Goal: Task Accomplishment & Management: Manage account settings

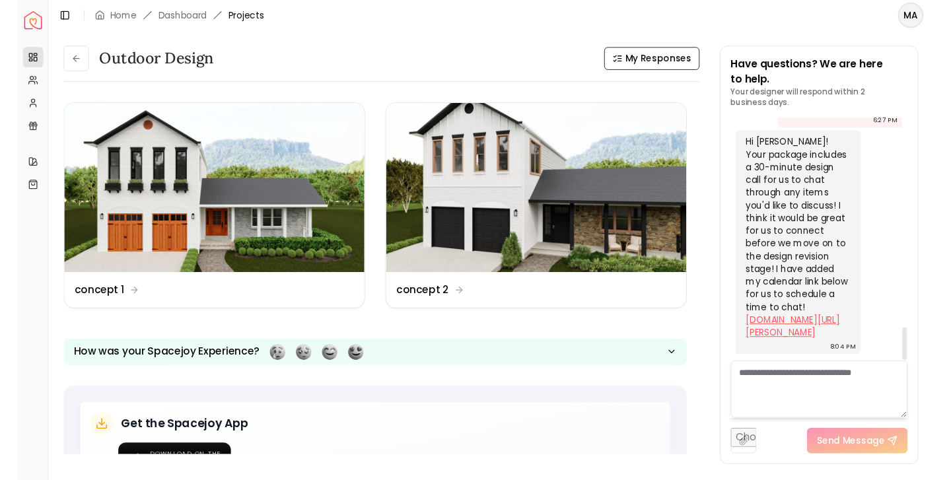
scroll to position [1621, 0]
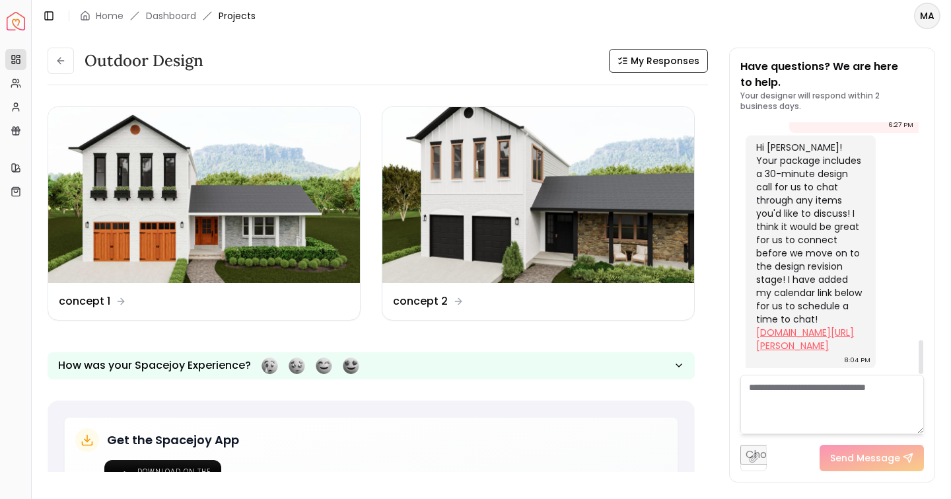
click at [800, 334] on link "[DOMAIN_NAME][URL][PERSON_NAME]" at bounding box center [805, 339] width 98 height 26
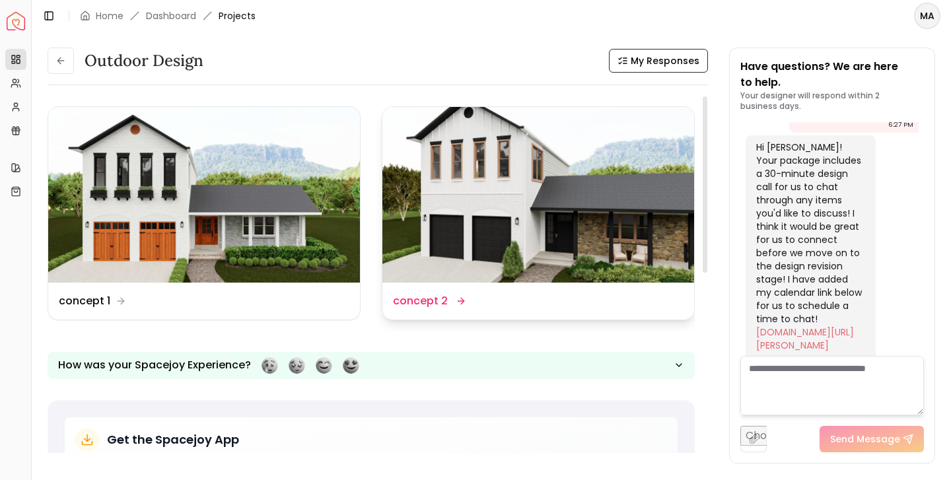
click at [559, 241] on img at bounding box center [538, 195] width 312 height 176
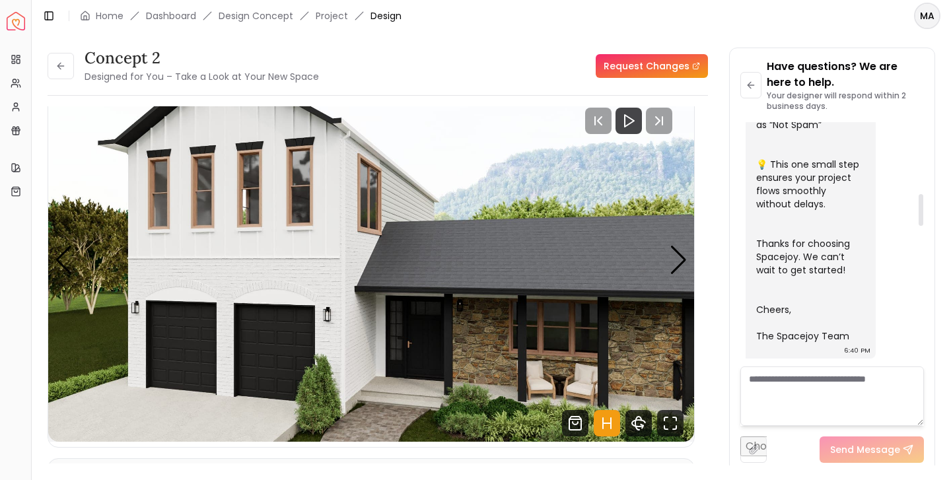
scroll to position [555, 0]
click at [682, 258] on div "Next slide" at bounding box center [679, 260] width 18 height 29
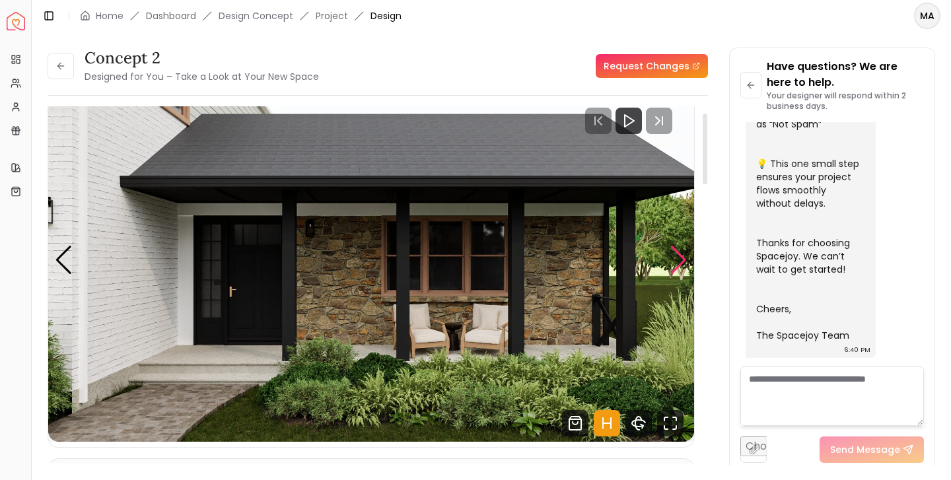
click at [681, 258] on div "Next slide" at bounding box center [679, 260] width 18 height 29
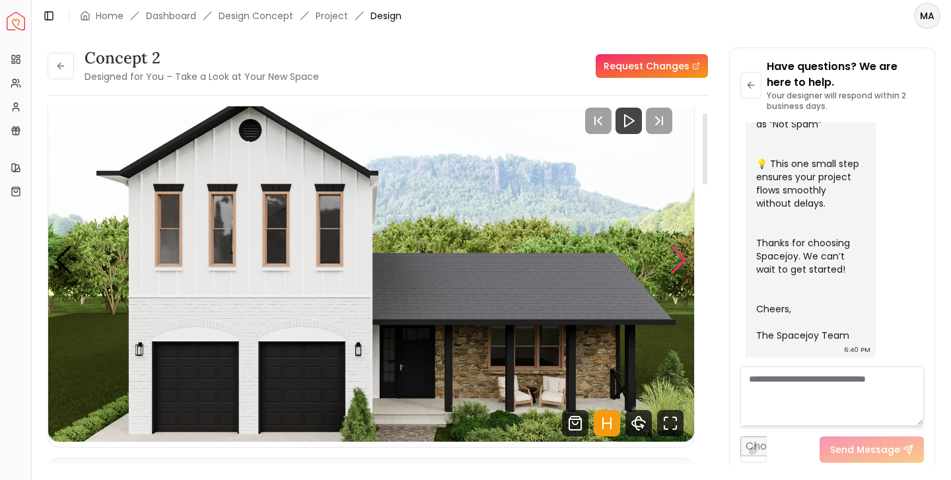
click at [681, 258] on div "Next slide" at bounding box center [679, 260] width 18 height 29
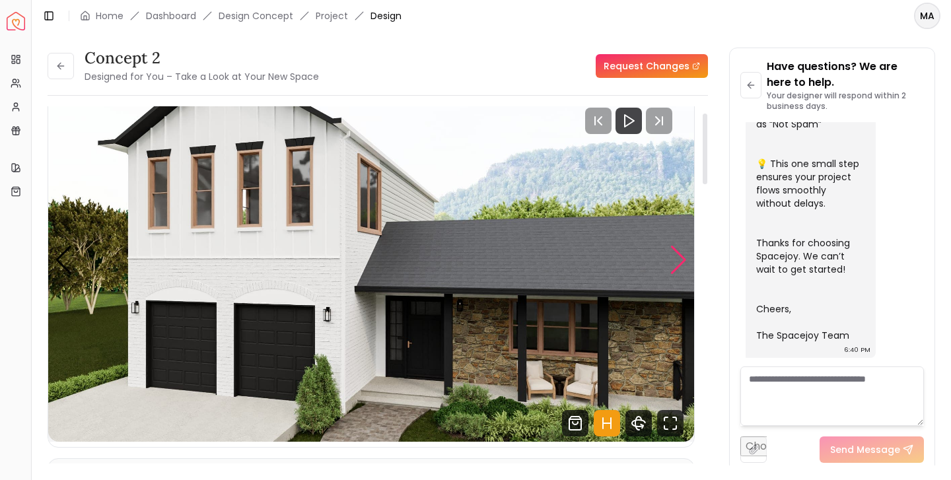
click at [681, 258] on div "Next slide" at bounding box center [679, 260] width 18 height 29
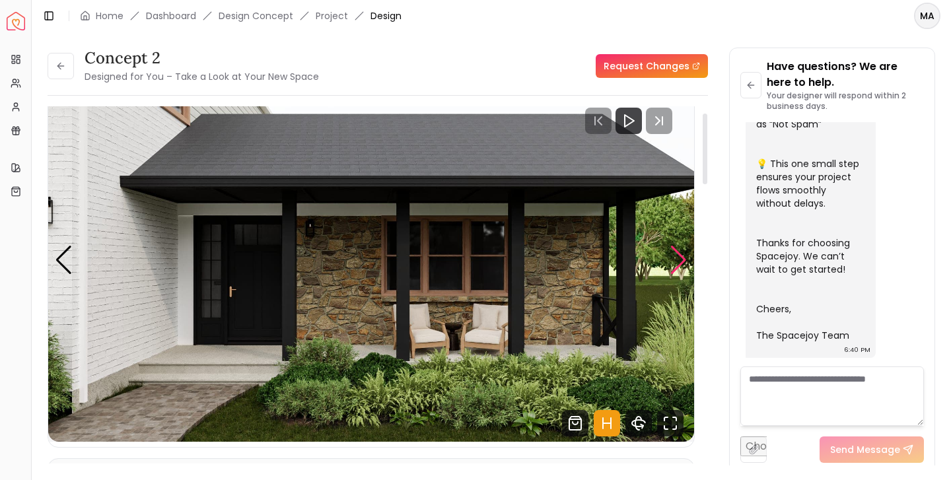
click at [681, 258] on div "Next slide" at bounding box center [679, 260] width 18 height 29
